Goal: Transaction & Acquisition: Book appointment/travel/reservation

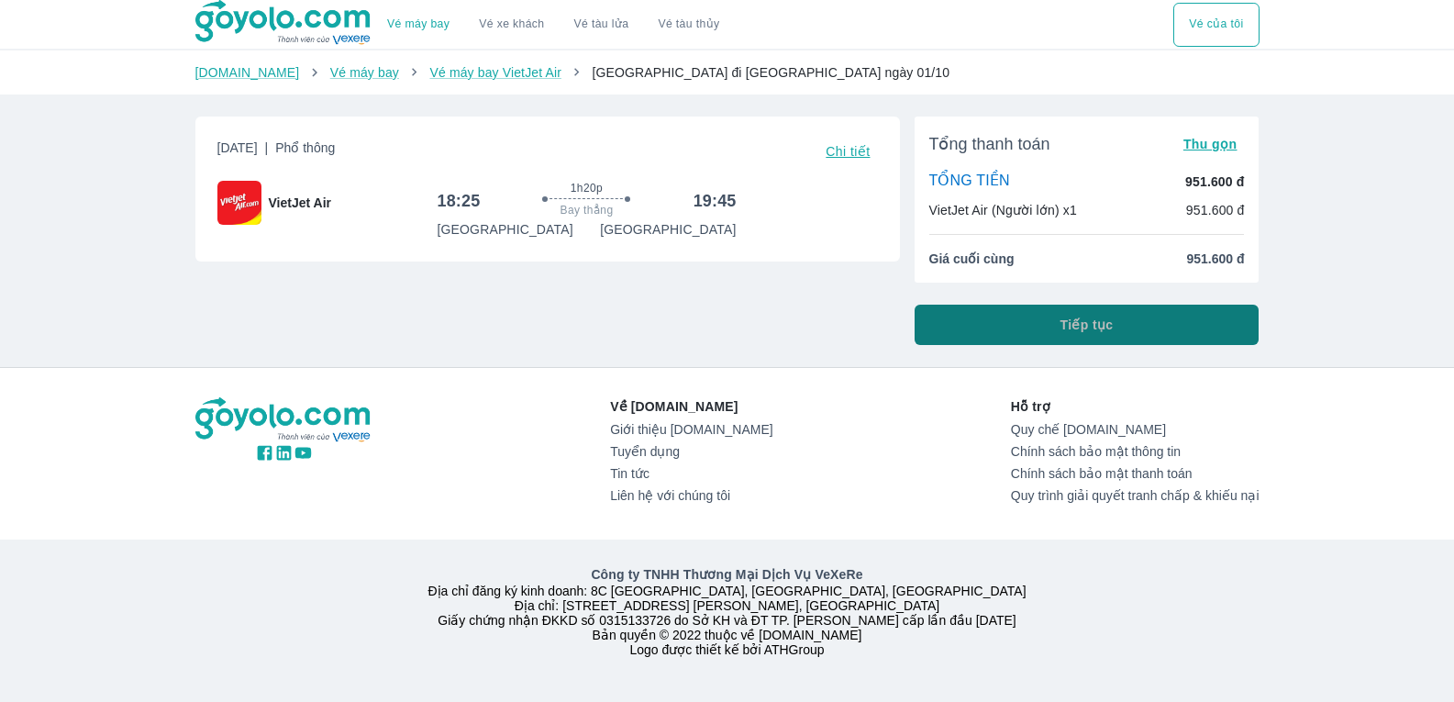
click at [1074, 341] on button "Tiếp tục" at bounding box center [1087, 325] width 345 height 40
